Goal: Information Seeking & Learning: Check status

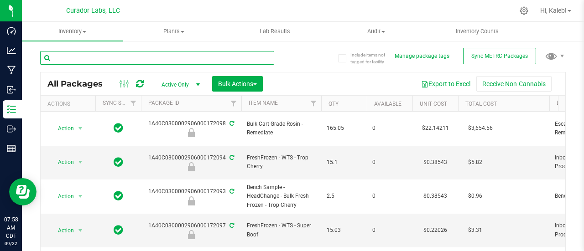
click at [176, 62] on input "text" at bounding box center [157, 58] width 234 height 14
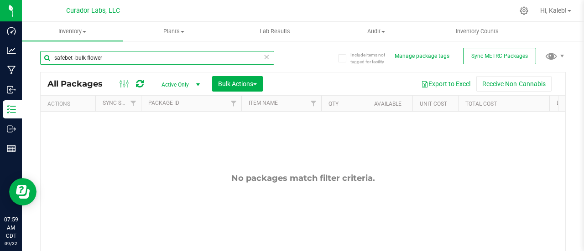
click at [75, 57] on input "safebet -bulk flower" at bounding box center [157, 58] width 234 height 14
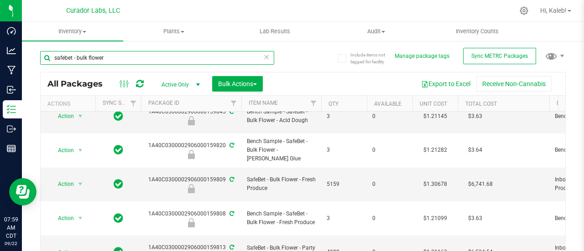
type input "safebet - bulk flower"
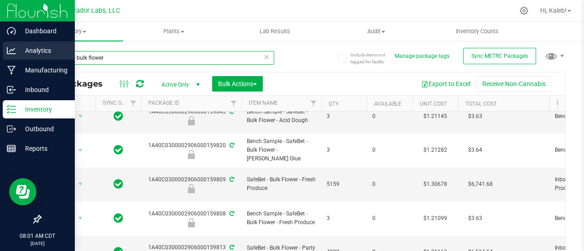
drag, startPoint x: 138, startPoint y: 54, endPoint x: 0, endPoint y: 58, distance: 137.8
click at [0, 58] on div "Dashboard Analytics Manufacturing Inbound Inventory Outbound Reports 08:01 AM C…" at bounding box center [292, 125] width 584 height 251
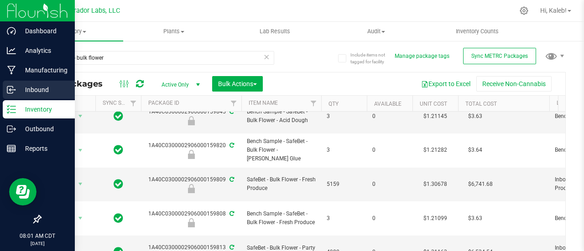
click at [46, 90] on p "Inbound" at bounding box center [43, 89] width 55 height 11
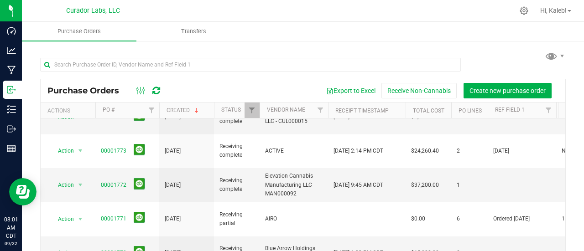
scroll to position [248, 0]
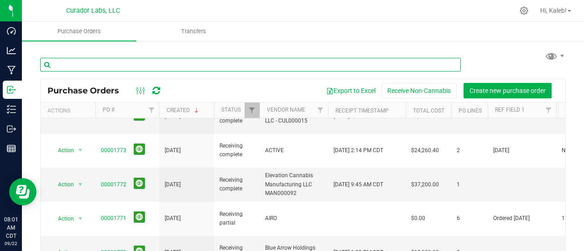
click at [164, 65] on input "text" at bounding box center [250, 65] width 420 height 14
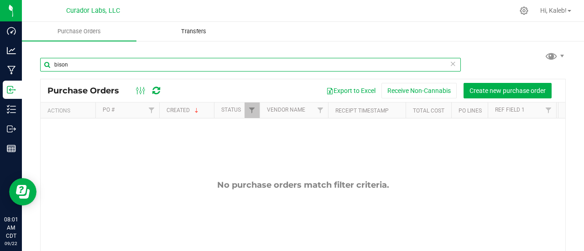
type input "bison"
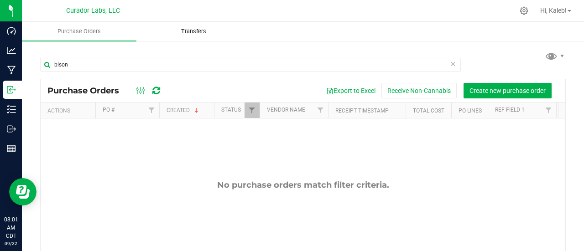
click at [186, 31] on span "Transfers" at bounding box center [194, 31] width 50 height 8
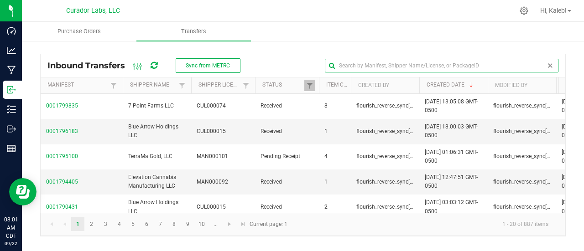
click at [534, 72] on input "text" at bounding box center [441, 66] width 233 height 14
type input "bison"
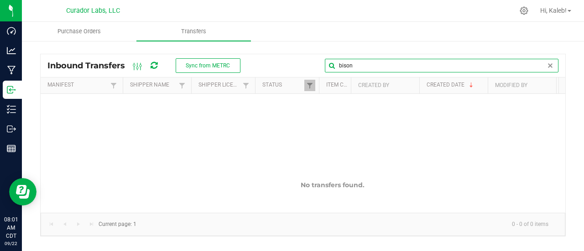
click at [343, 65] on input "bison" at bounding box center [441, 66] width 233 height 14
